Goal: Information Seeking & Learning: Check status

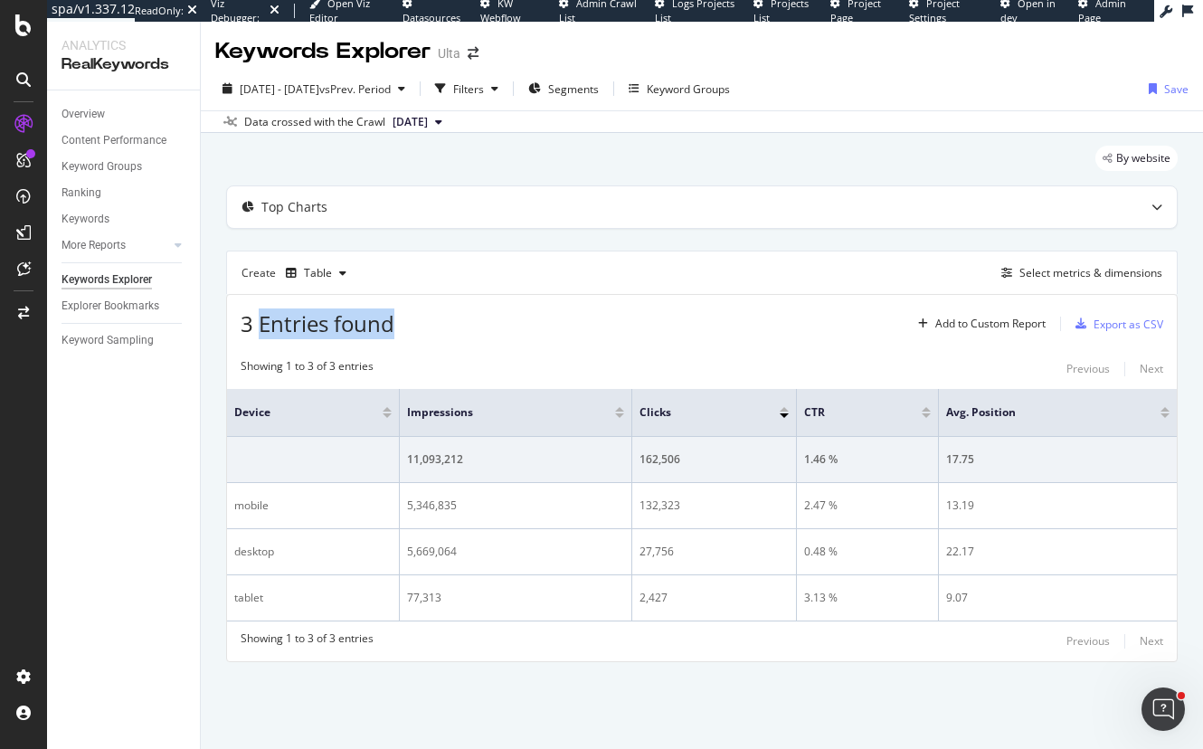
drag, startPoint x: 364, startPoint y: 310, endPoint x: 448, endPoint y: 322, distance: 84.9
click at [448, 322] on div "3 Entries found Add to Custom Report Export as CSV" at bounding box center [702, 317] width 950 height 44
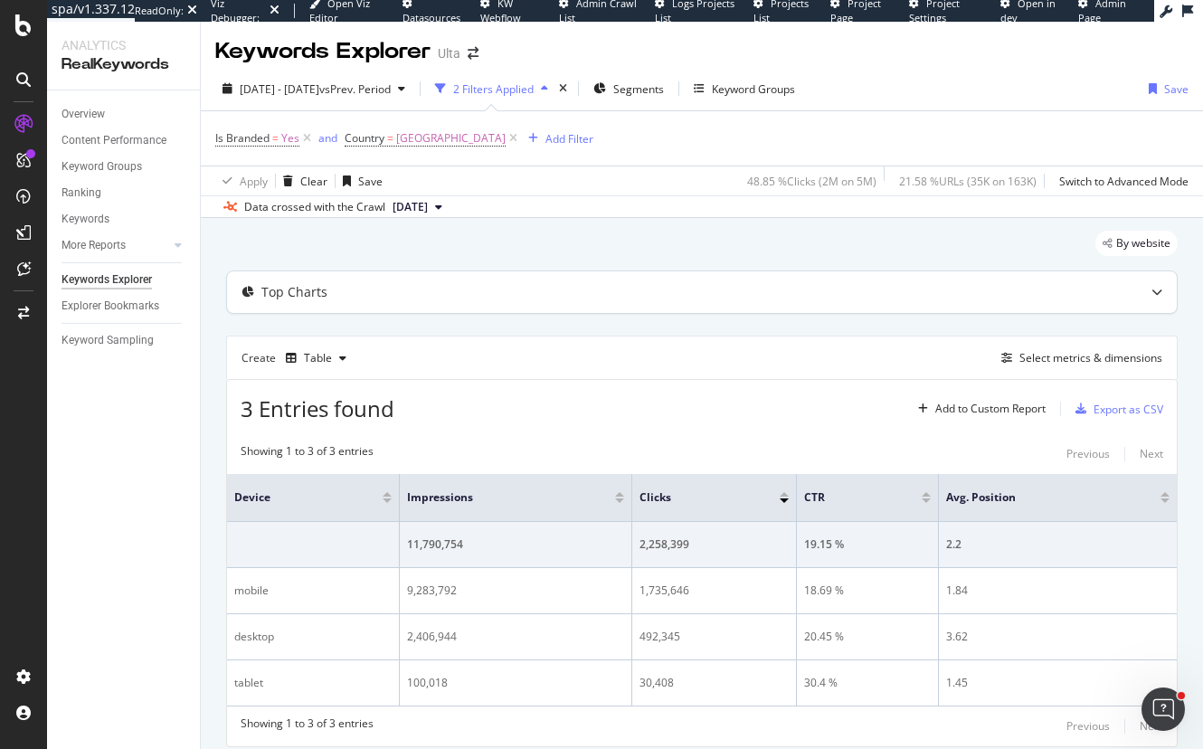
click at [1151, 292] on icon at bounding box center [1156, 292] width 11 height 11
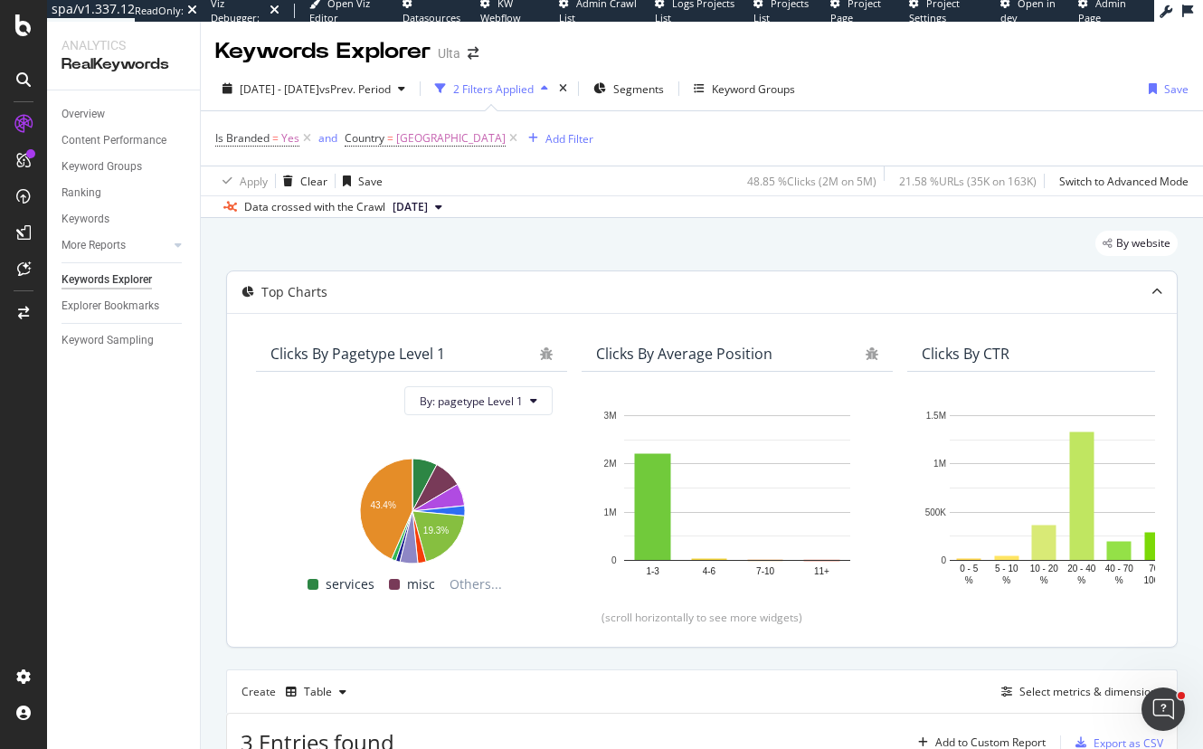
click at [1151, 292] on icon at bounding box center [1156, 292] width 11 height 11
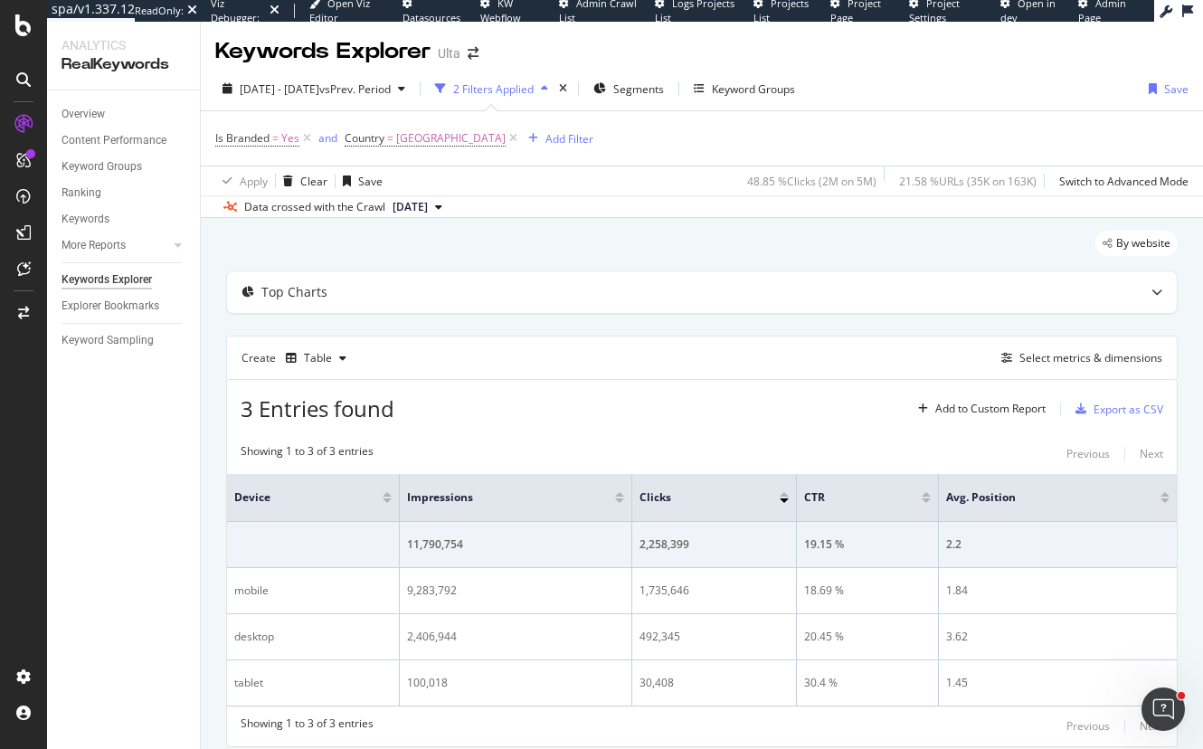
scroll to position [61, 0]
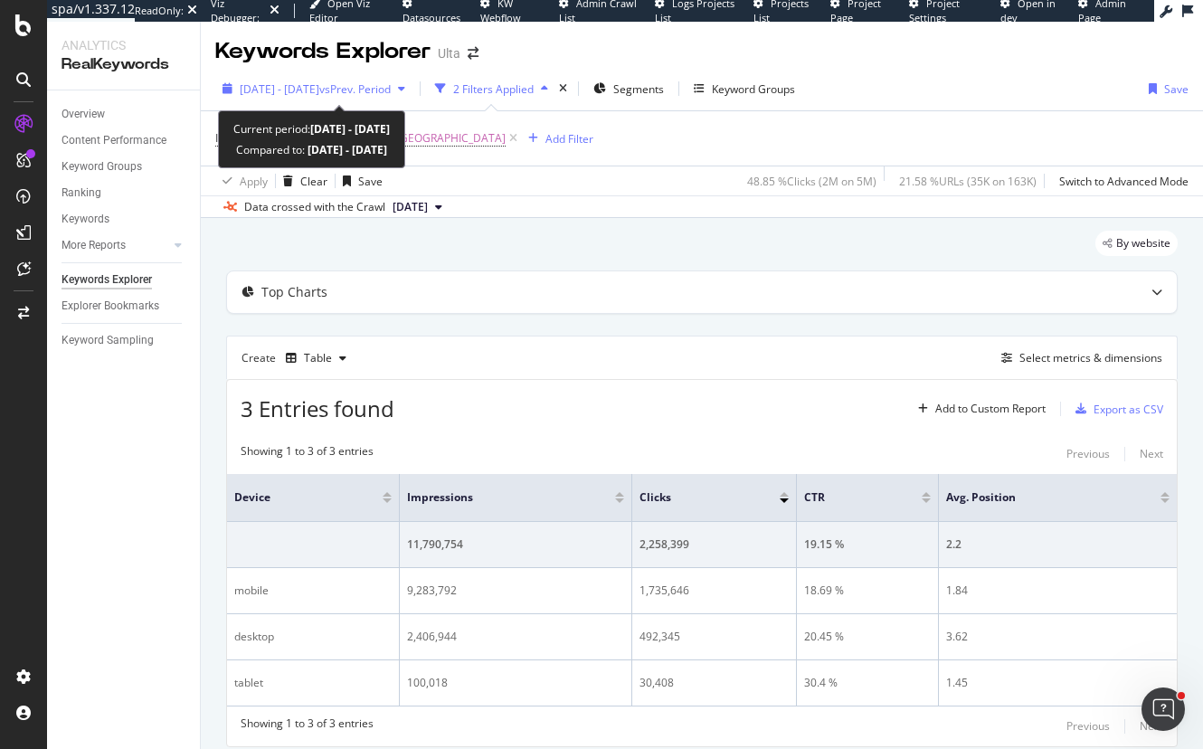
click at [274, 93] on span "[DATE] - [DATE]" at bounding box center [280, 88] width 80 height 15
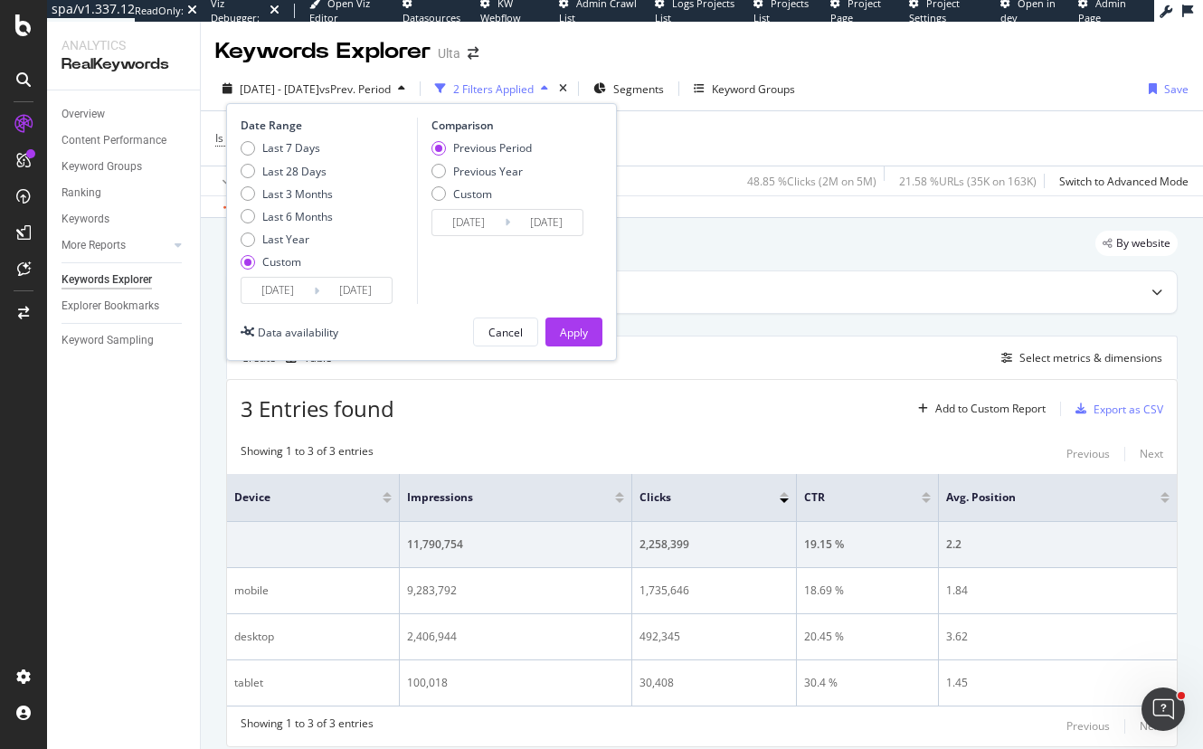
click at [297, 287] on input "2025/08/01" at bounding box center [277, 290] width 72 height 25
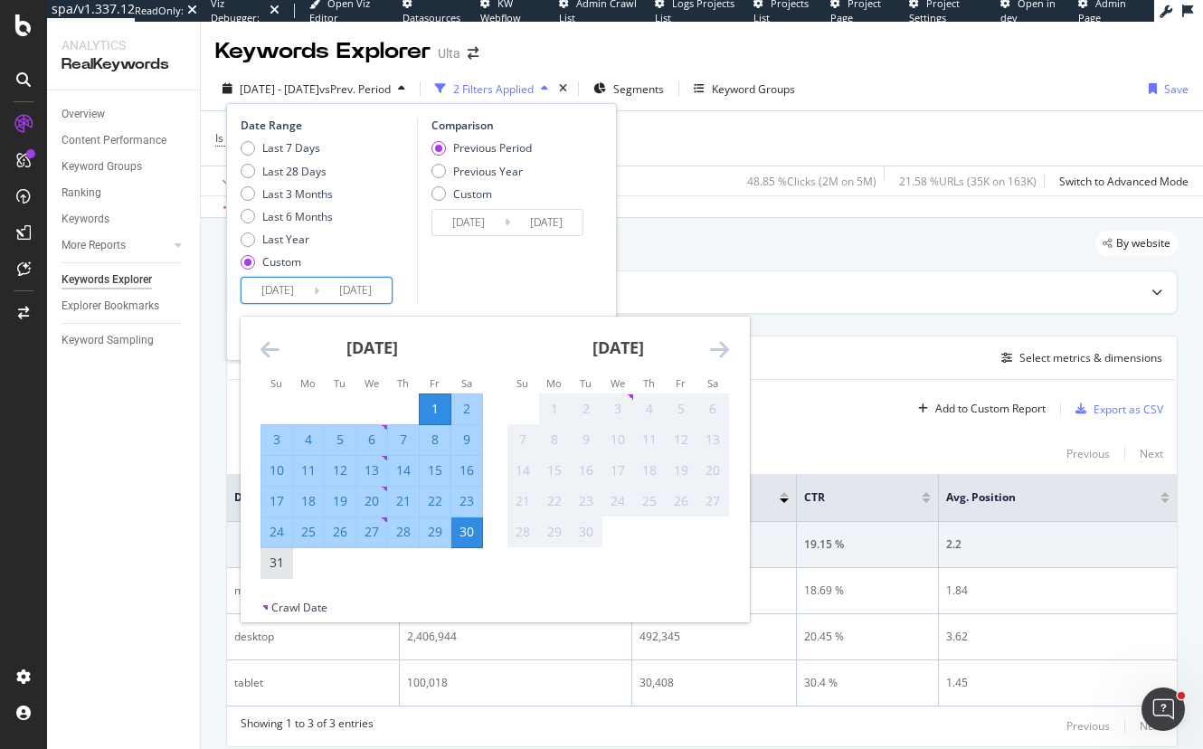
click at [274, 567] on div "31" at bounding box center [276, 562] width 31 height 18
type input "2025/08/31"
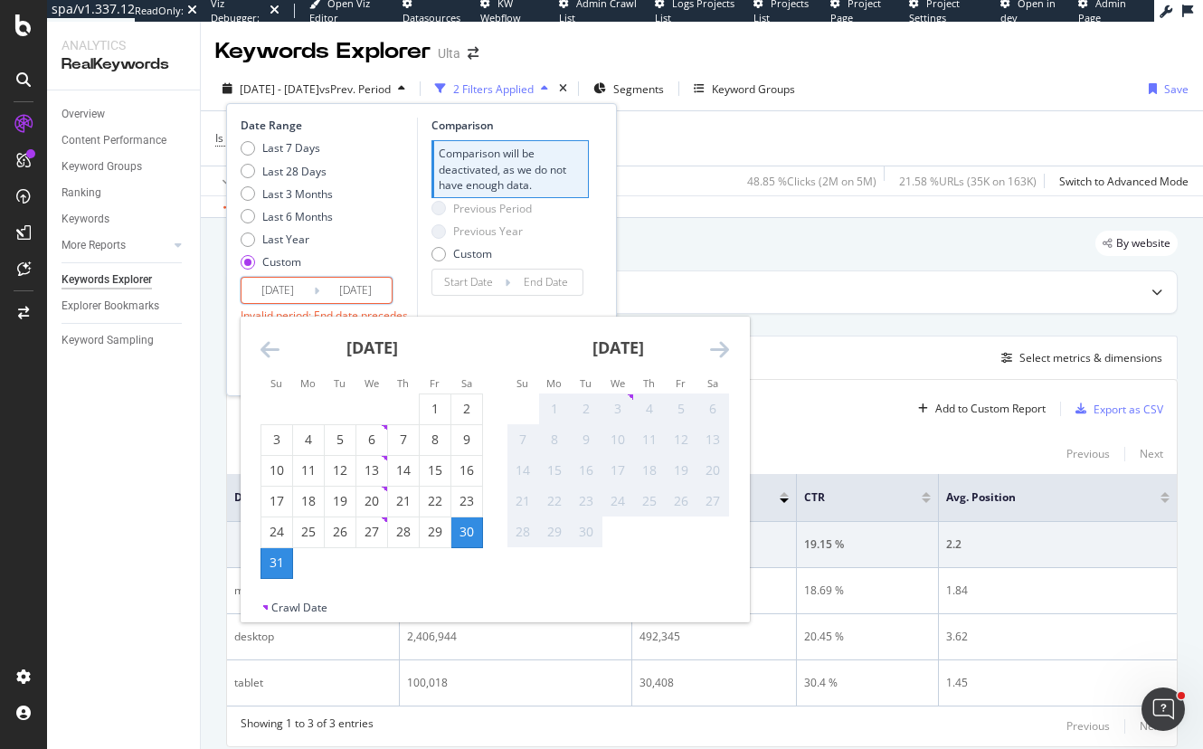
click at [274, 567] on div "31" at bounding box center [276, 562] width 31 height 18
type input "2025/08/31"
type input "2025/08/30"
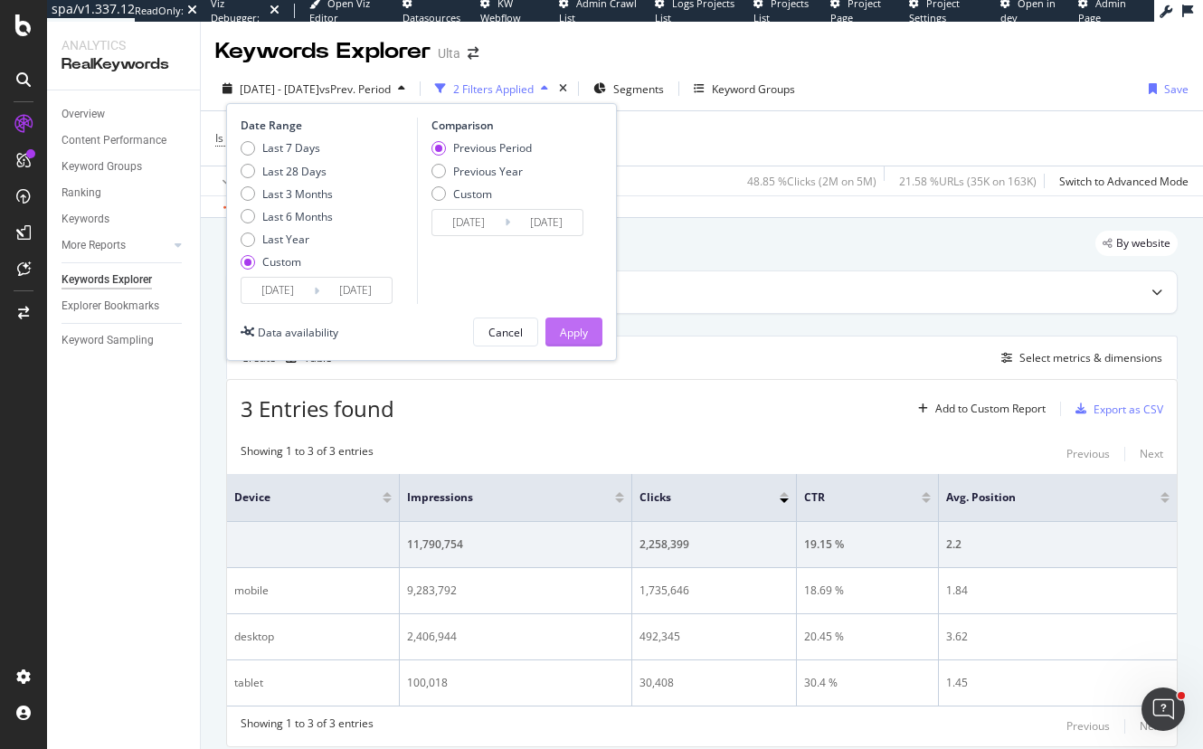
click at [591, 342] on button "Apply" at bounding box center [573, 331] width 57 height 29
